Goal: Task Accomplishment & Management: Use online tool/utility

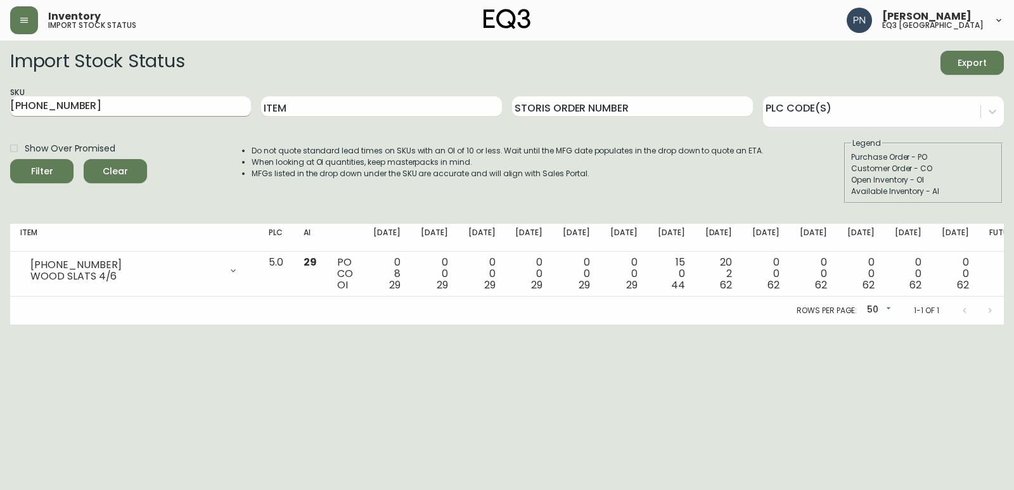
click at [182, 103] on input "3050-432-0" at bounding box center [130, 106] width 241 height 20
drag, startPoint x: 120, startPoint y: 106, endPoint x: 3, endPoint y: 101, distance: 116.7
click at [3, 101] on main "Import Stock Status Export SKU 3050-432-0 Item Storis Order Number PLC Code(s) …" at bounding box center [507, 183] width 1014 height 284
click at [104, 107] on input "SKU" at bounding box center [130, 106] width 241 height 20
paste input "3020-134-13-B"
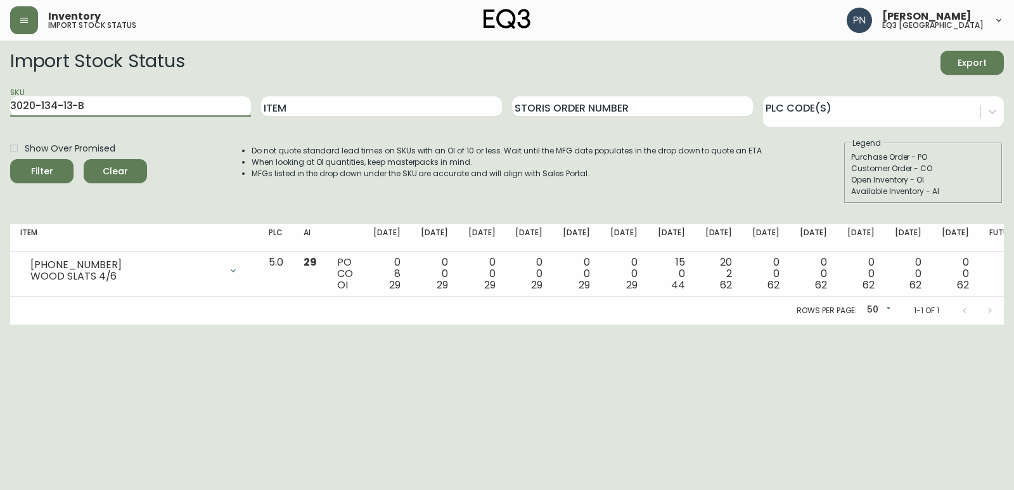
type input "3020-134-13-B"
click at [55, 162] on button "Filter" at bounding box center [41, 171] width 63 height 24
